Goal: Navigation & Orientation: Find specific page/section

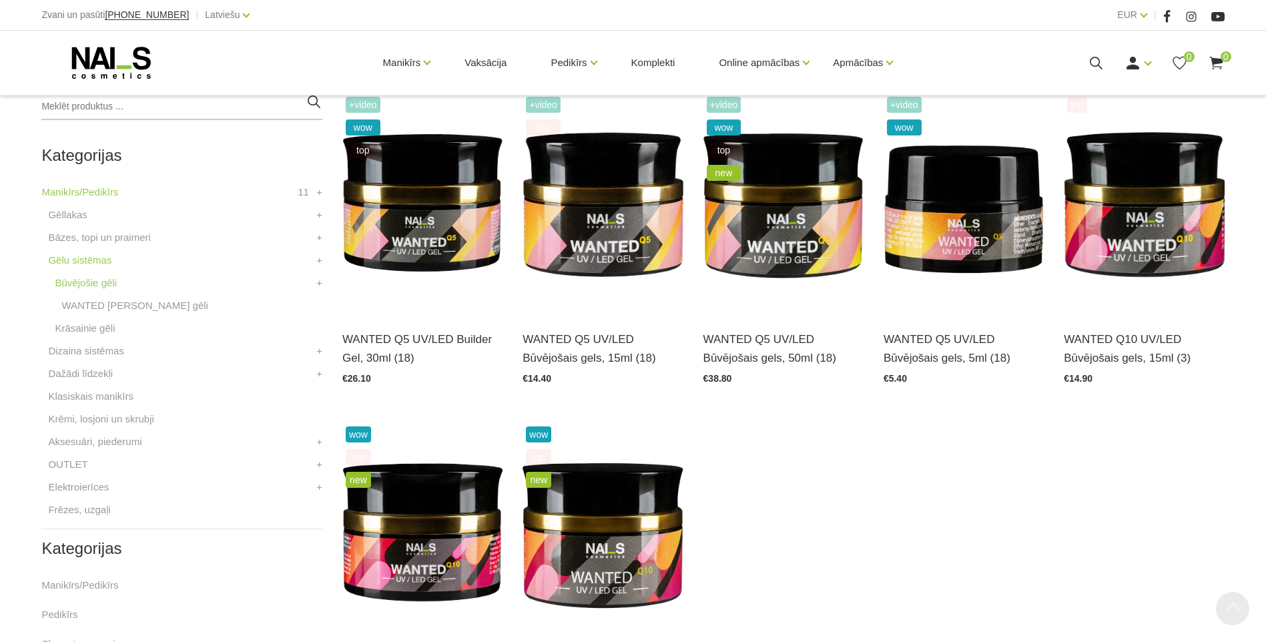
scroll to position [334, 0]
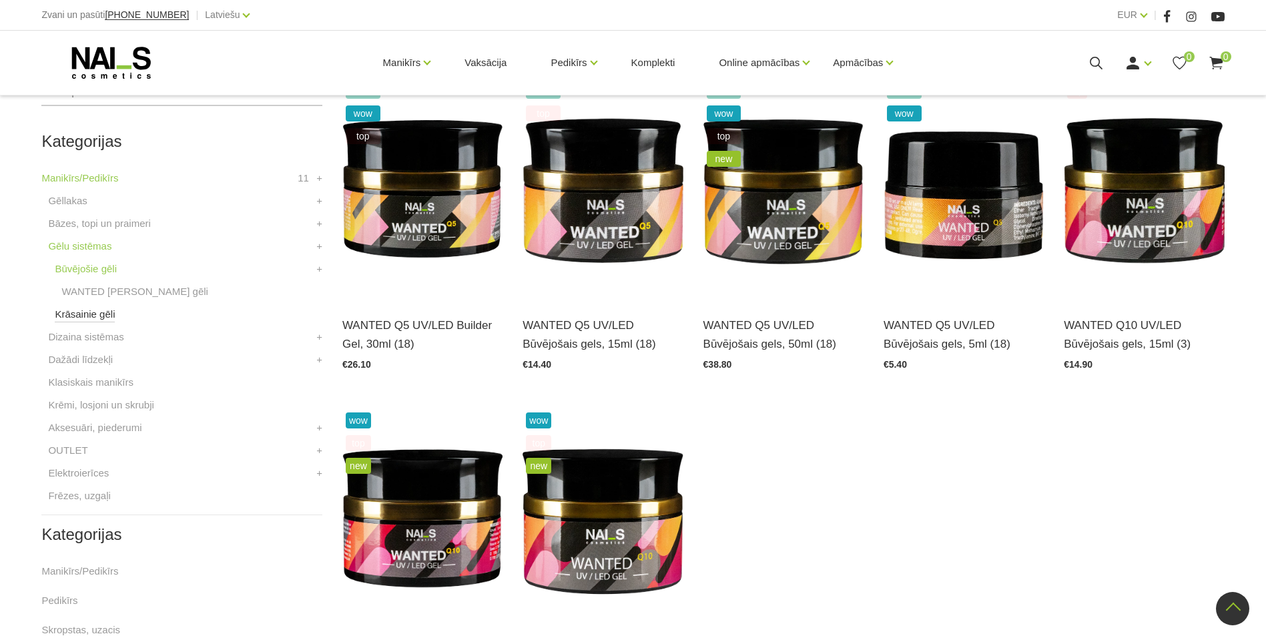
click at [101, 316] on link "Krāsainie gēli" at bounding box center [85, 314] width 60 height 16
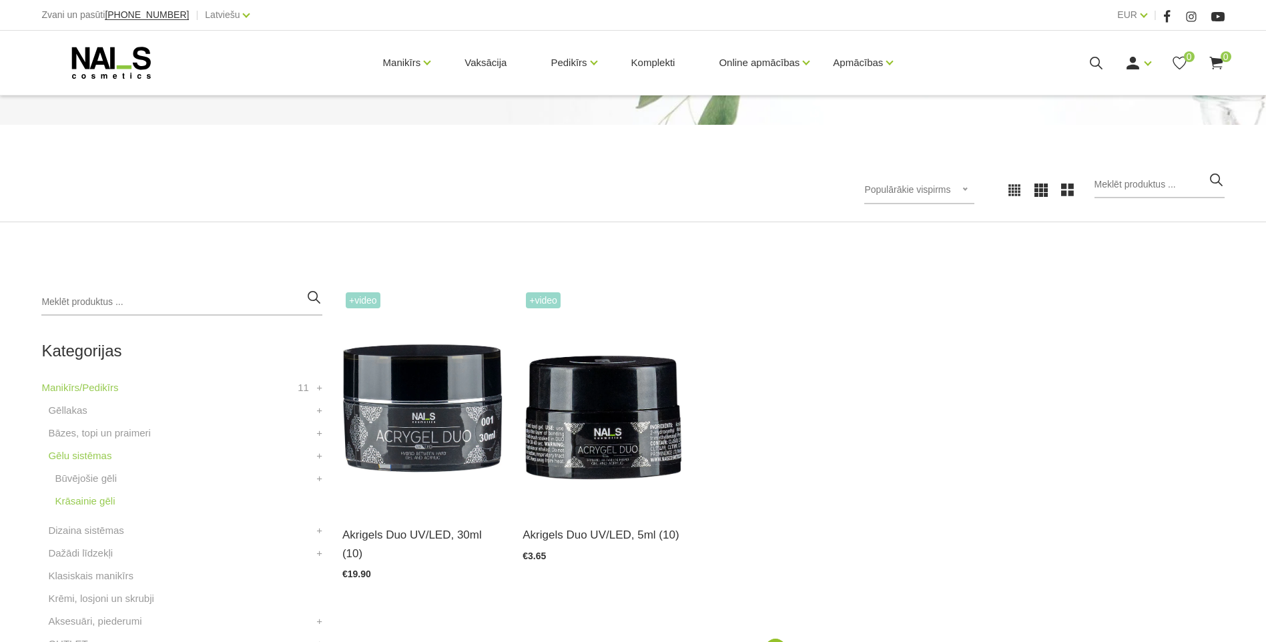
scroll to position [133, 0]
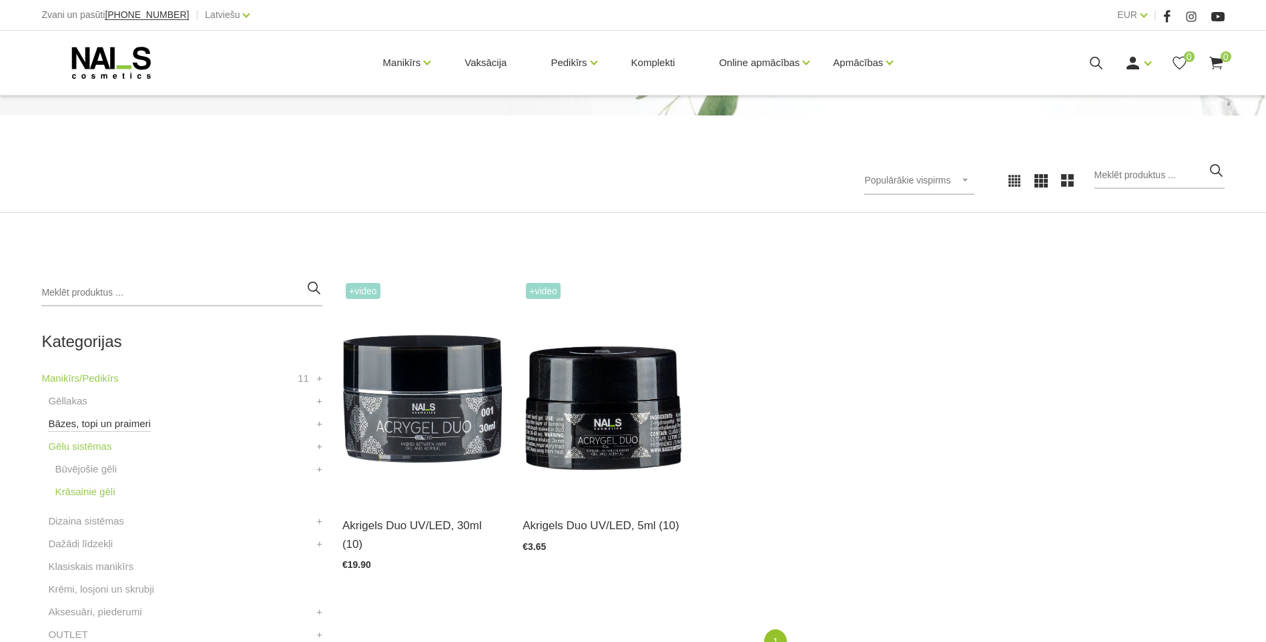
click at [86, 426] on link "Bāzes, topi un praimeri" at bounding box center [99, 424] width 102 height 16
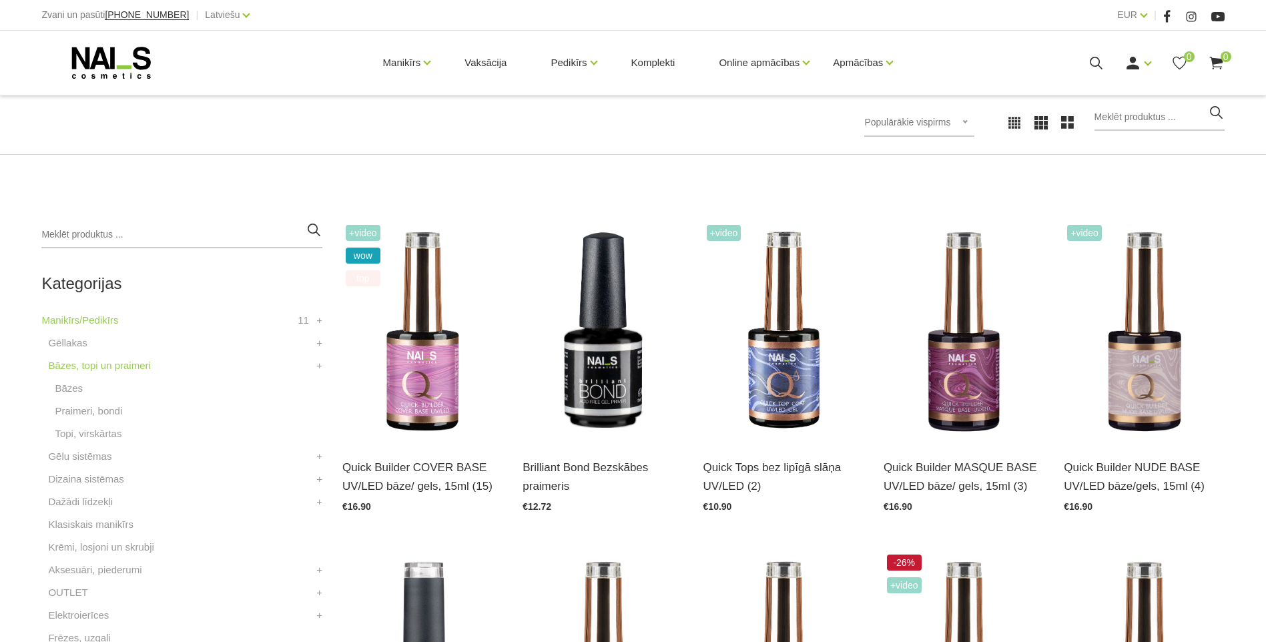
scroll to position [200, 0]
